Goal: Task Accomplishment & Management: Complete application form

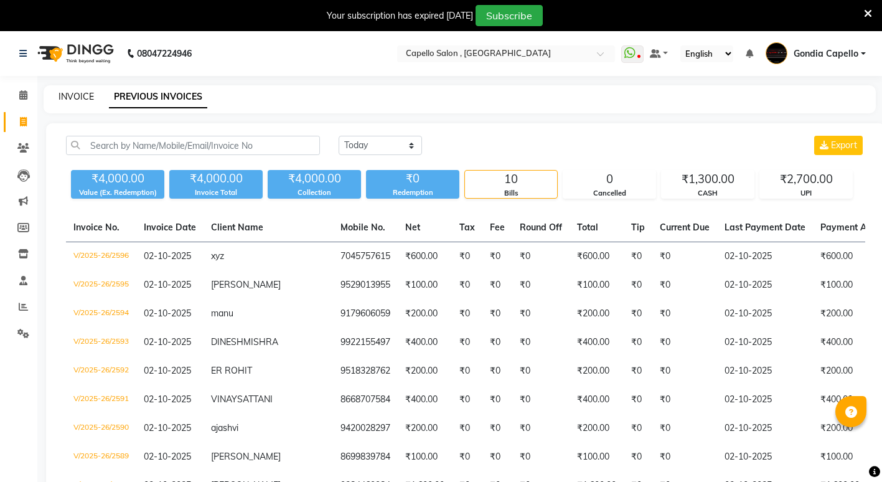
click at [87, 93] on link "INVOICE" at bounding box center [76, 96] width 35 height 11
select select "service"
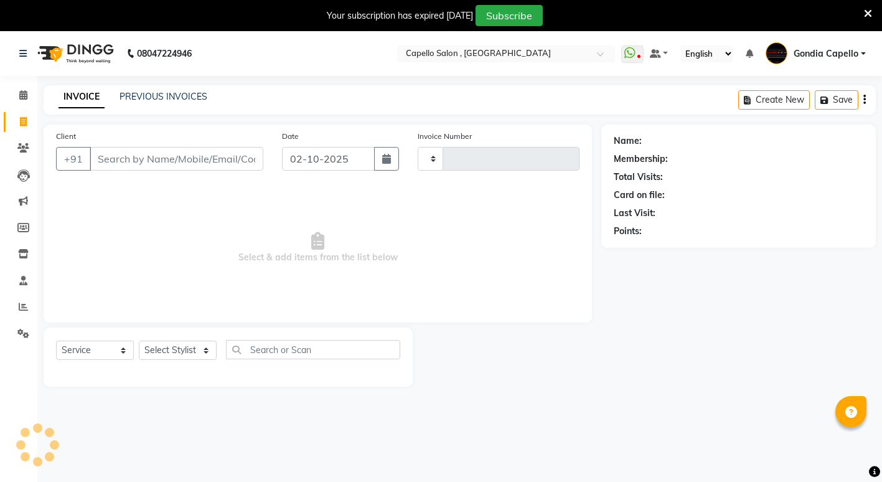
scroll to position [31, 0]
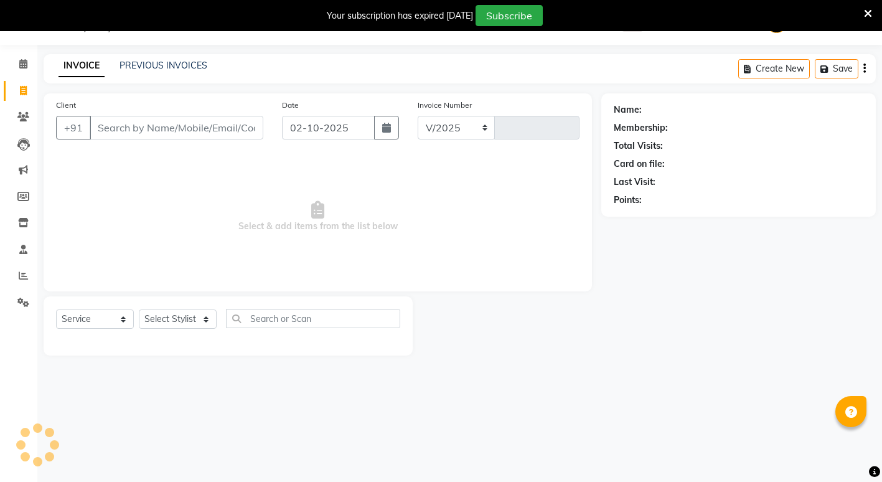
select select "853"
type input "2597"
click at [177, 318] on select "Select Stylist ADMIN [PERSON_NAME] [PERSON_NAME] [PERSON_NAME] Gondia Capello […" at bounding box center [178, 318] width 78 height 19
select select "58211"
click at [139, 309] on select "Select Stylist ADMIN [PERSON_NAME] [PERSON_NAME] [PERSON_NAME] Gondia Capello […" at bounding box center [178, 318] width 78 height 19
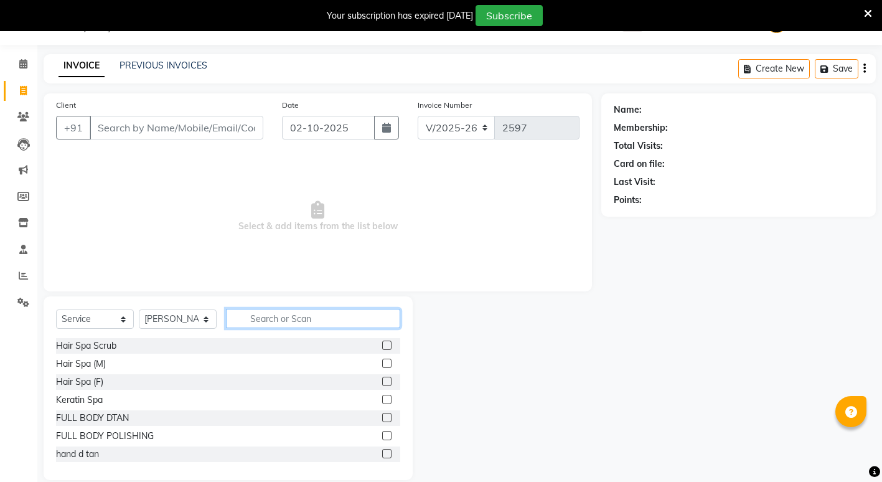
click at [275, 326] on input "text" at bounding box center [313, 318] width 174 height 19
type input "i"
click at [21, 280] on span at bounding box center [23, 276] width 22 height 14
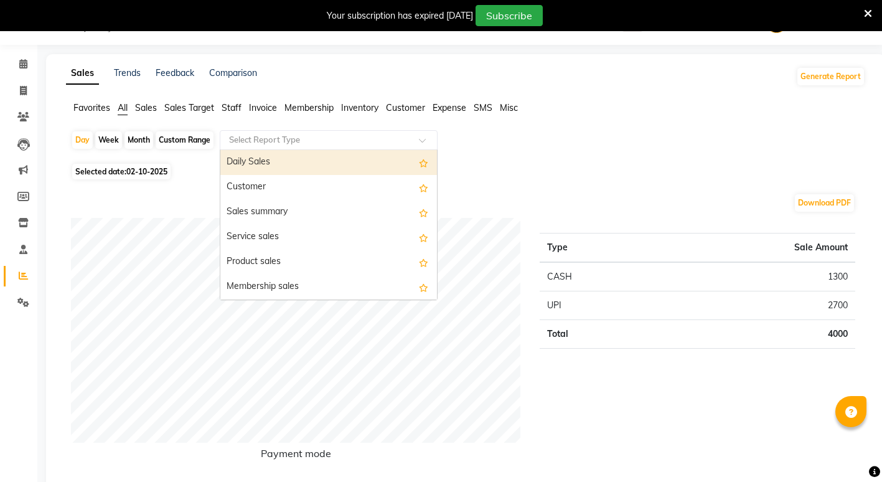
click at [308, 141] on input "text" at bounding box center [316, 140] width 179 height 12
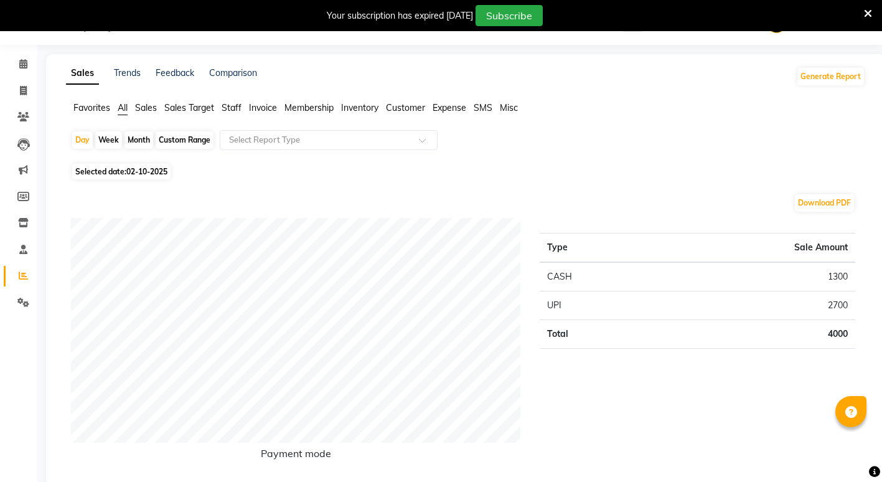
click at [228, 110] on span "Staff" at bounding box center [232, 107] width 20 height 11
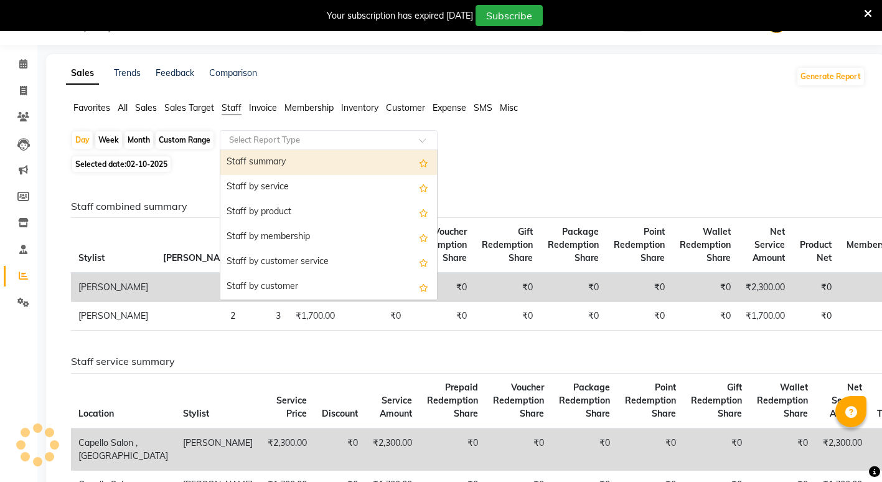
click at [326, 146] on input "text" at bounding box center [316, 140] width 179 height 12
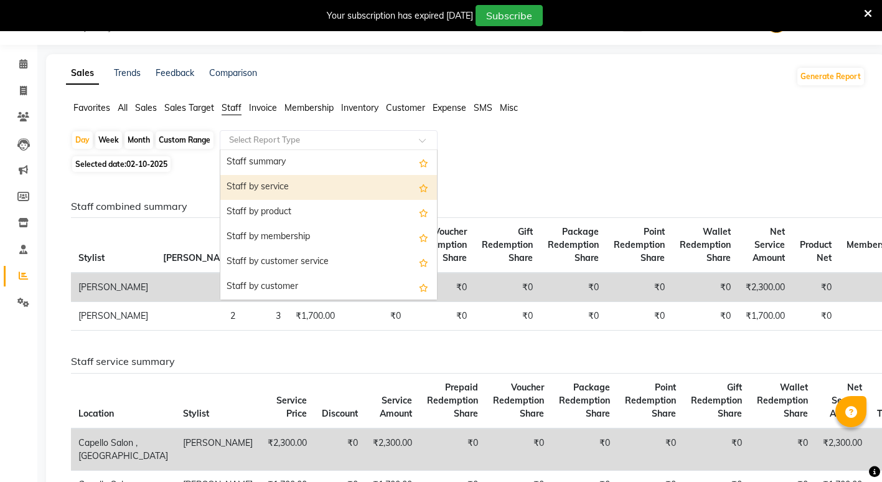
click at [315, 187] on div "Staff by service" at bounding box center [328, 187] width 217 height 25
select select "full_report"
select select "csv"
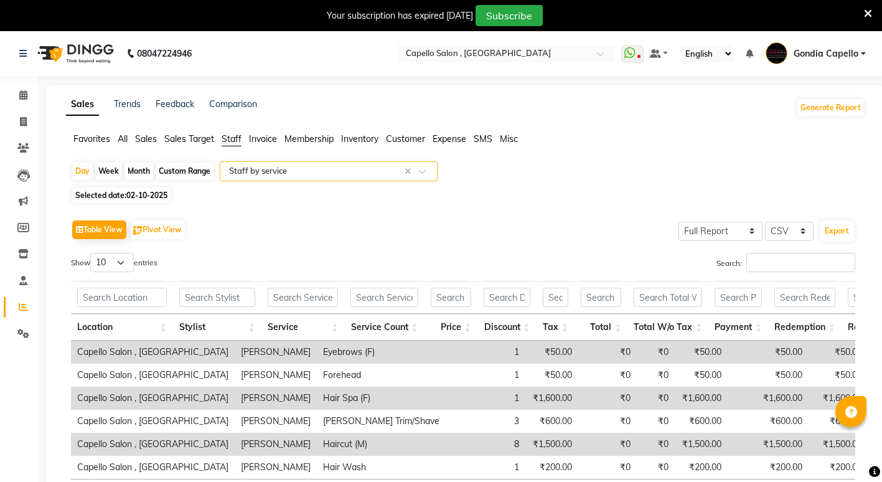
click at [133, 167] on div "Month" at bounding box center [139, 171] width 29 height 17
select select "10"
select select "2025"
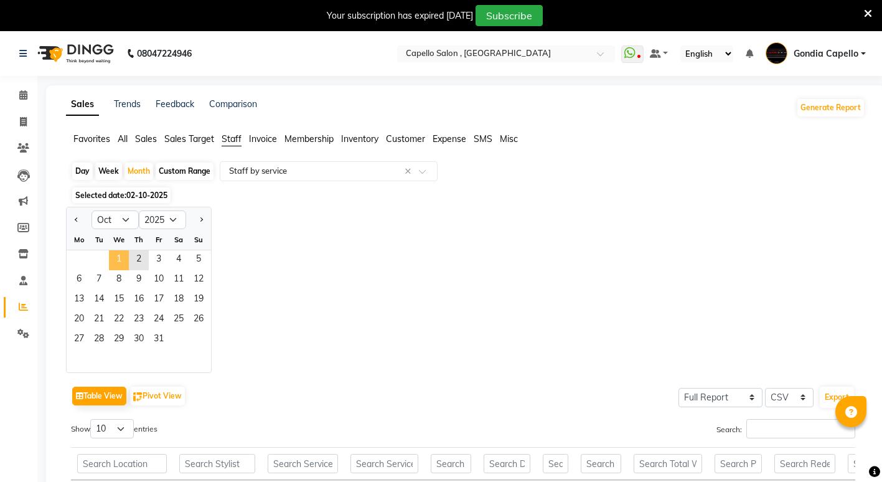
click at [121, 260] on span "1" at bounding box center [119, 260] width 20 height 20
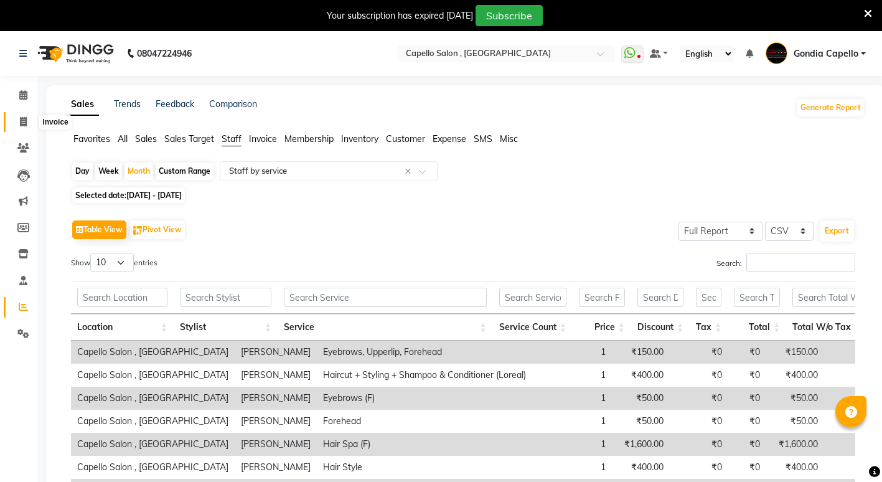
click at [27, 121] on span at bounding box center [23, 122] width 22 height 14
select select "service"
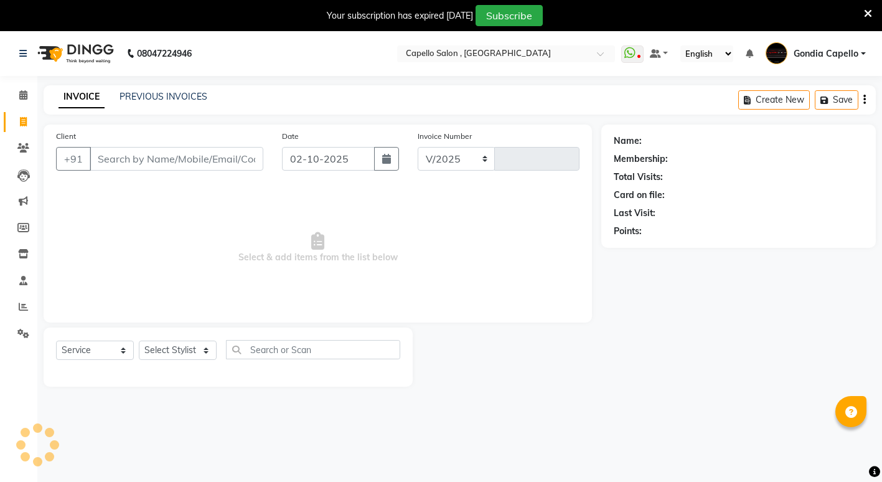
select select "853"
type input "2597"
click at [189, 344] on select "Select Stylist ADMIN [PERSON_NAME] [PERSON_NAME] [PERSON_NAME] Gondia Capello […" at bounding box center [178, 350] width 78 height 19
select select "58211"
click at [139, 341] on select "Select Stylist ADMIN [PERSON_NAME] [PERSON_NAME] [PERSON_NAME] Gondia Capello […" at bounding box center [178, 350] width 78 height 19
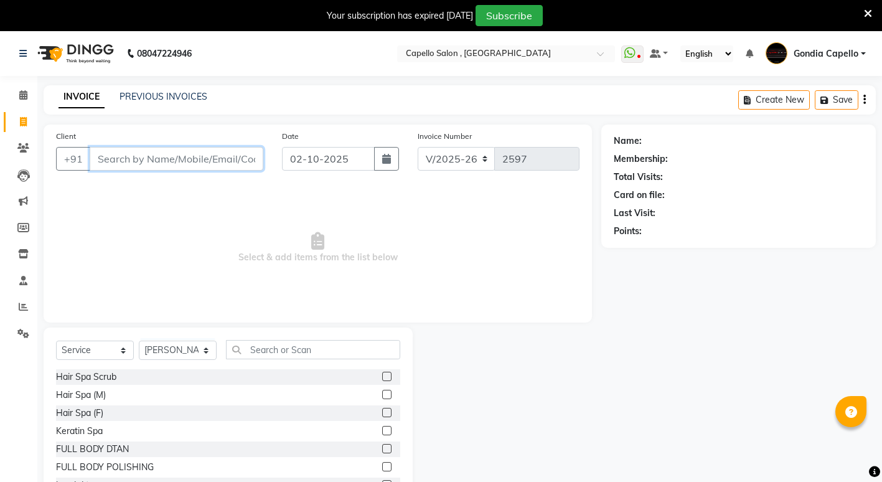
click at [199, 153] on input "Client" at bounding box center [177, 159] width 174 height 24
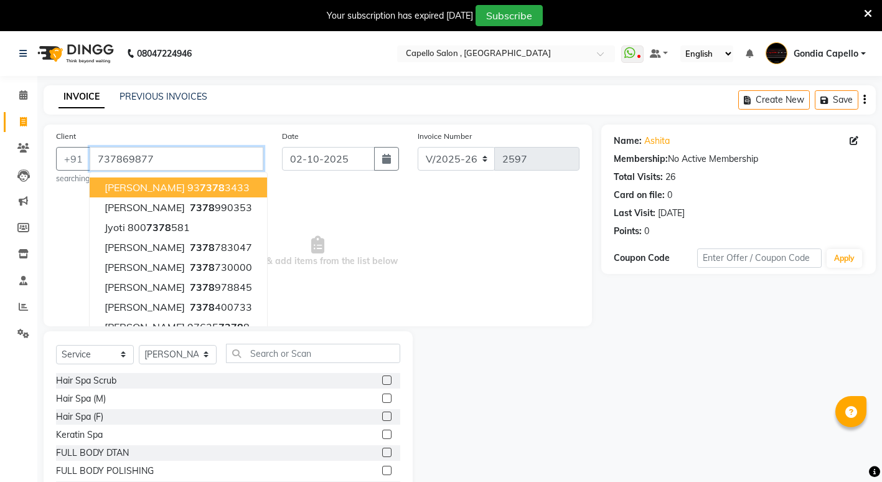
click at [181, 161] on input "737869877" at bounding box center [177, 159] width 174 height 24
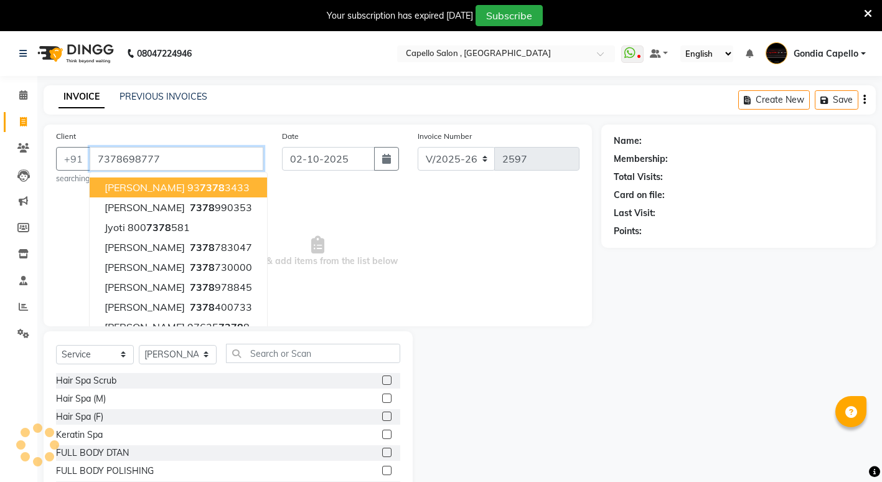
type input "7378698777"
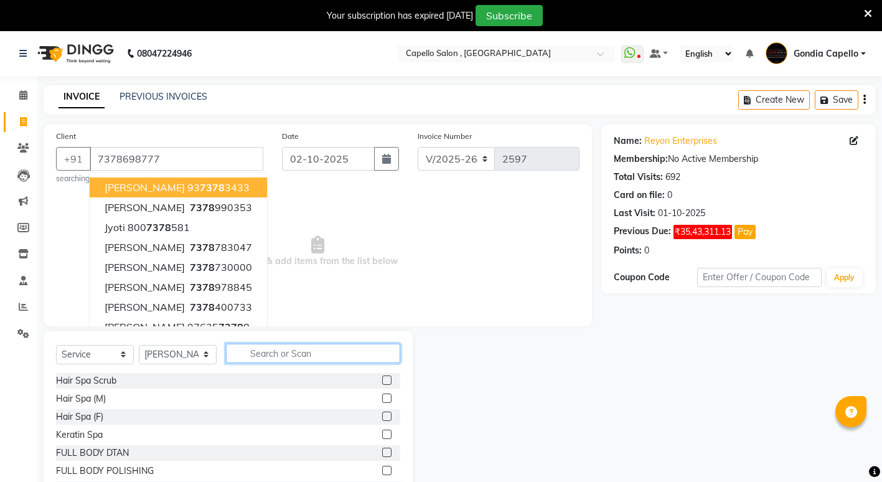
click at [318, 351] on input "text" at bounding box center [313, 353] width 174 height 19
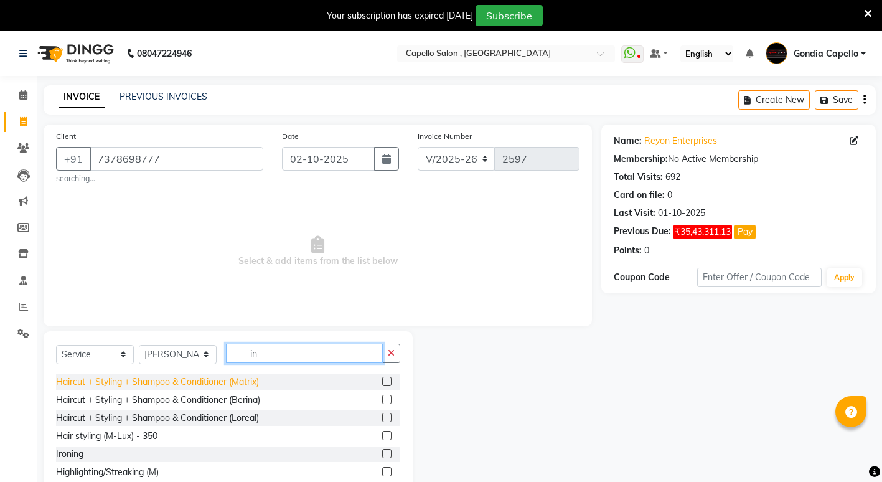
scroll to position [742, 0]
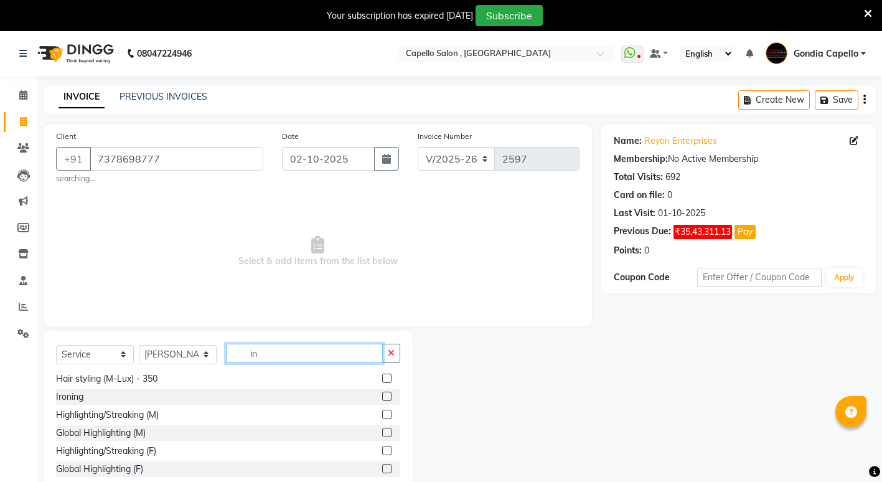
type input "in"
click at [382, 398] on label at bounding box center [386, 396] width 9 height 9
click at [382, 398] on input "checkbox" at bounding box center [386, 397] width 8 height 8
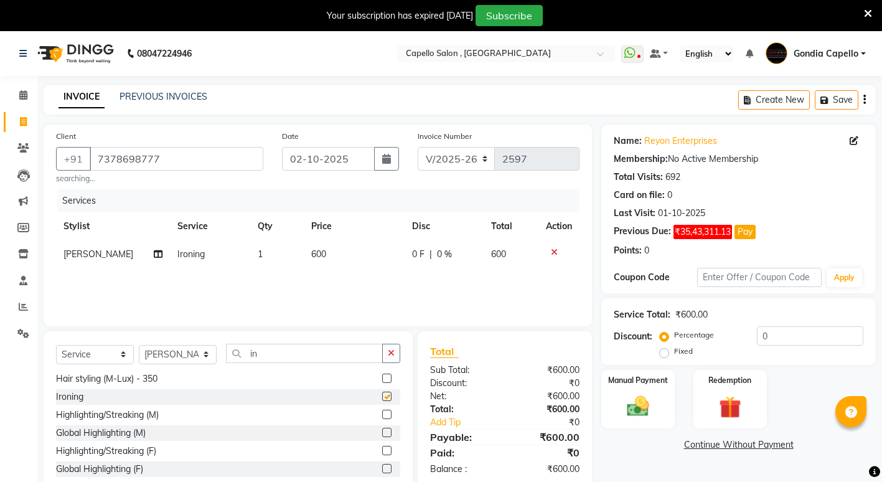
checkbox input "false"
click at [337, 249] on td "600" at bounding box center [354, 254] width 101 height 28
select select "58211"
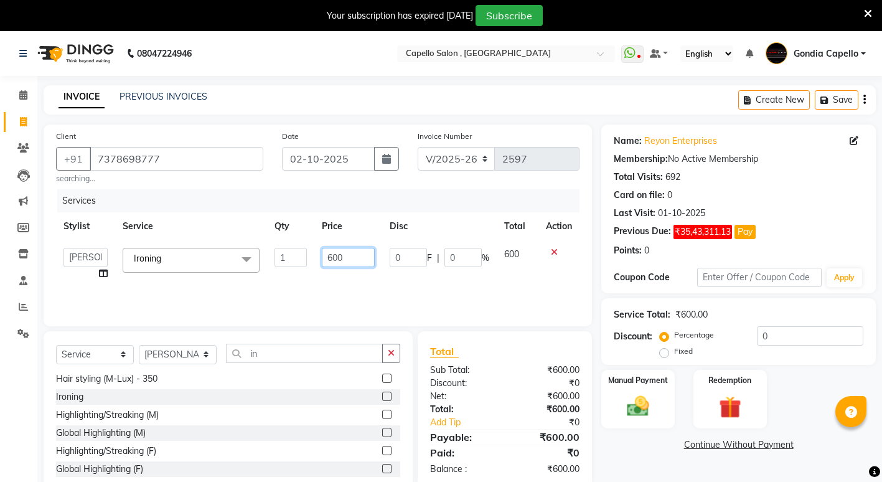
click at [355, 263] on input "600" at bounding box center [348, 257] width 53 height 19
type input "6"
type input "9"
type input "1000"
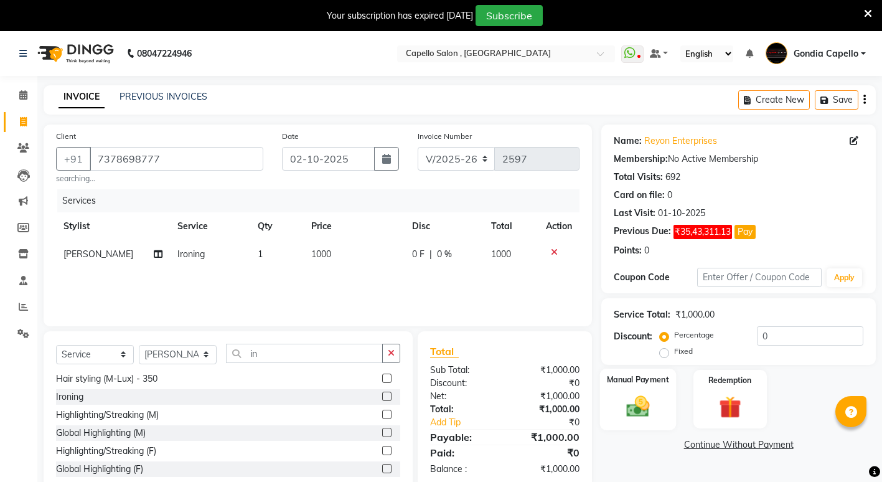
click at [626, 404] on img at bounding box center [639, 406] width 38 height 27
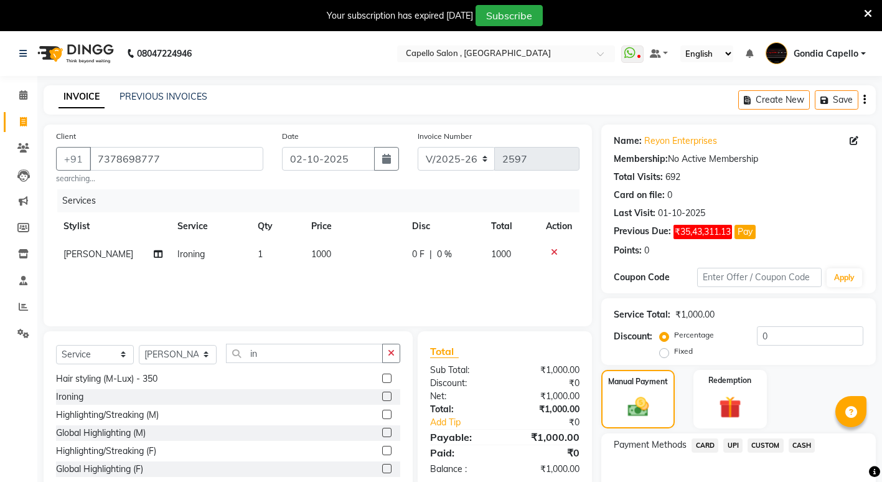
scroll to position [70, 0]
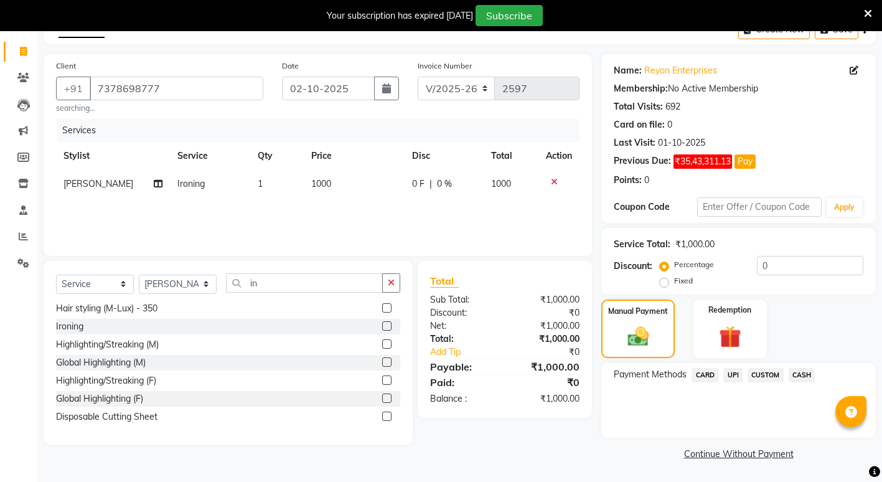
click at [799, 374] on span "CASH" at bounding box center [802, 375] width 27 height 14
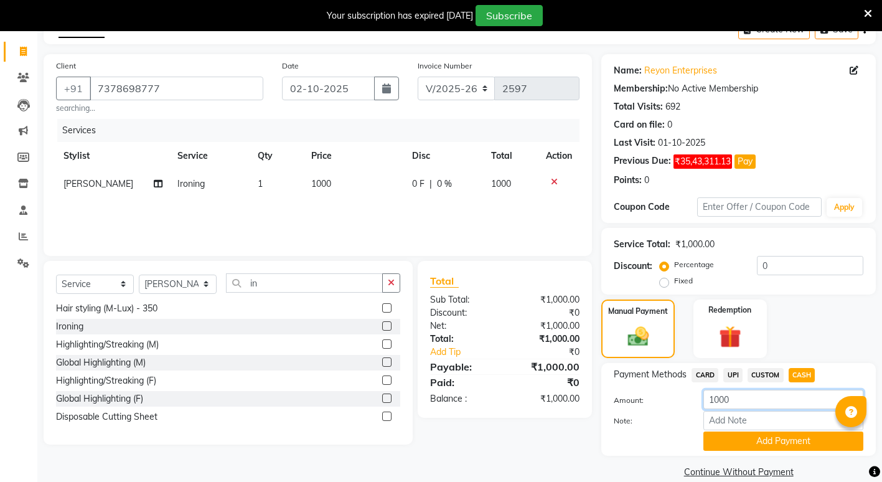
click at [761, 390] on input "1000" at bounding box center [784, 399] width 160 height 19
type input "1"
type input "900"
click at [725, 438] on button "Add Payment" at bounding box center [784, 440] width 160 height 19
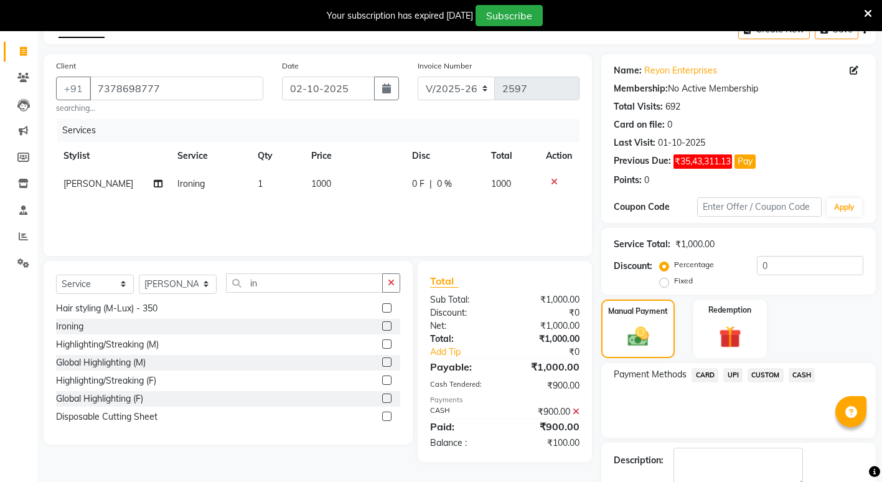
click at [731, 379] on span "UPI" at bounding box center [732, 375] width 19 height 14
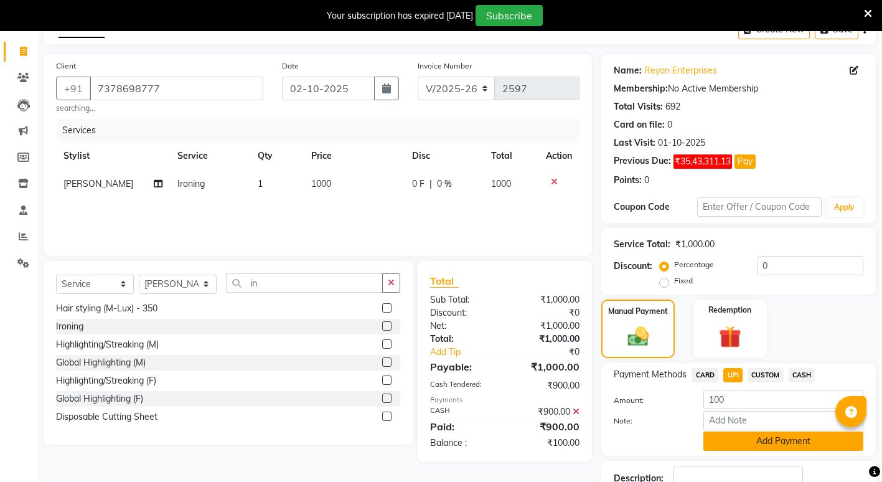
scroll to position [159, 0]
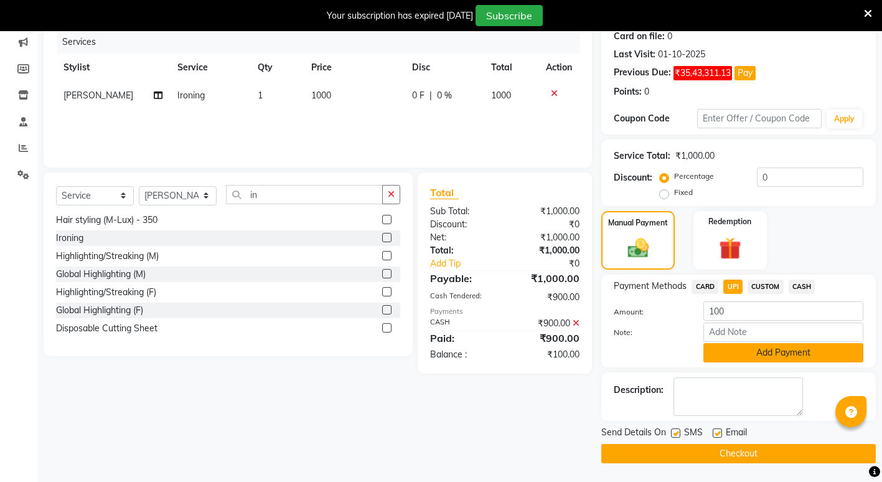
click at [735, 349] on button "Add Payment" at bounding box center [784, 352] width 160 height 19
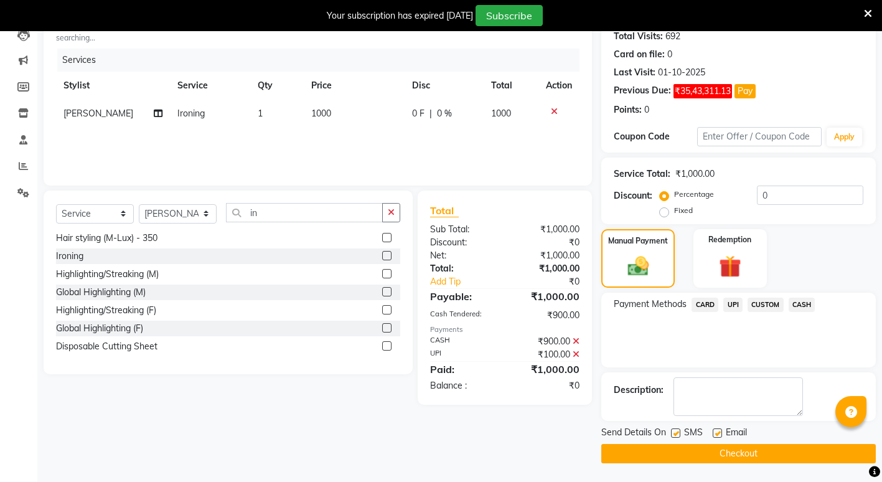
scroll to position [141, 0]
click at [690, 449] on button "Checkout" at bounding box center [738, 453] width 275 height 19
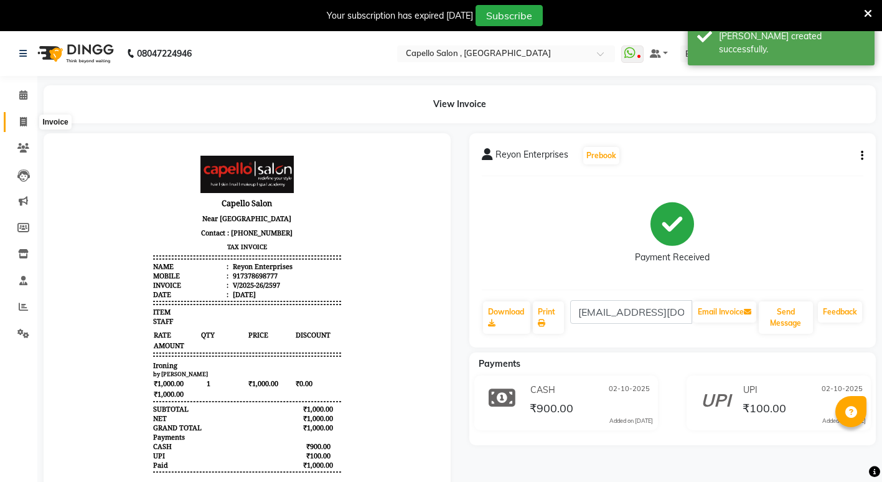
click at [25, 122] on icon at bounding box center [23, 121] width 7 height 9
select select "853"
select select "service"
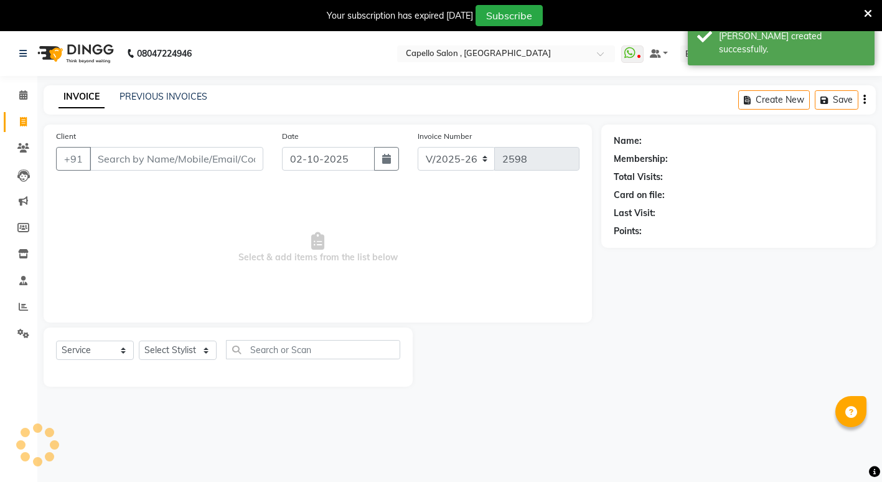
scroll to position [31, 0]
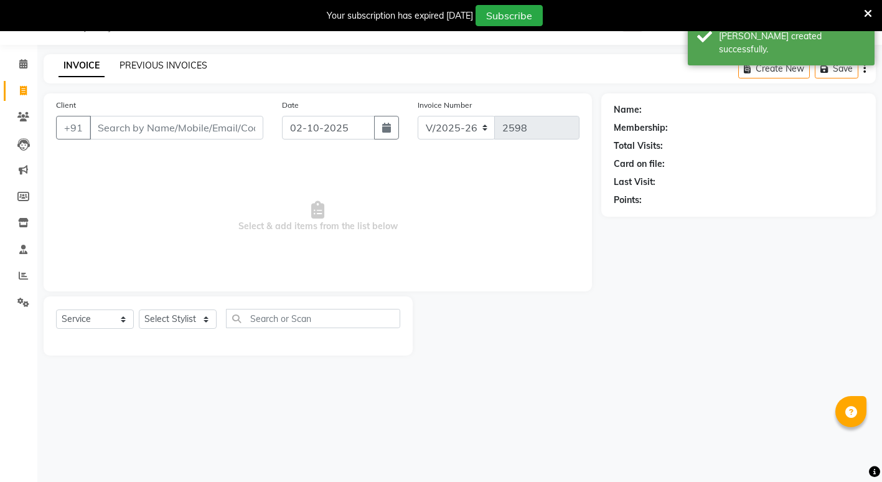
click at [182, 68] on link "PREVIOUS INVOICES" at bounding box center [164, 65] width 88 height 11
